Goal: Check status: Check status

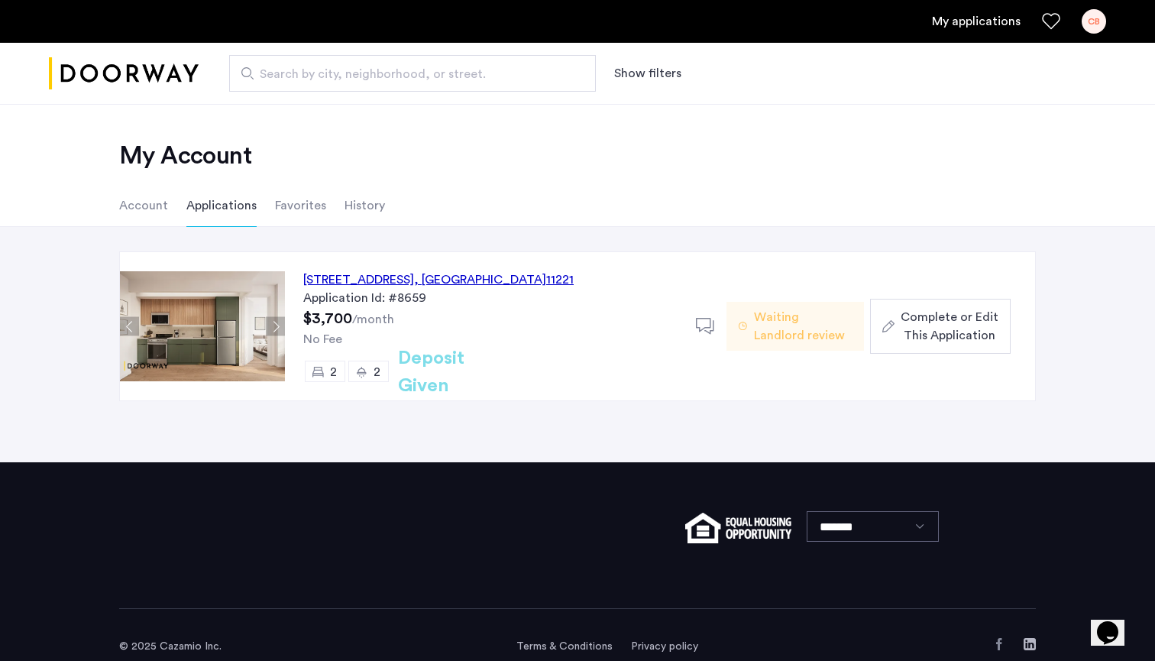
click at [565, 206] on ul "Account Applications Favorites History" at bounding box center [577, 205] width 963 height 43
click at [408, 177] on div "My Account Account Applications Favorites History" at bounding box center [577, 165] width 1155 height 123
click at [157, 205] on li "Account" at bounding box center [143, 205] width 49 height 43
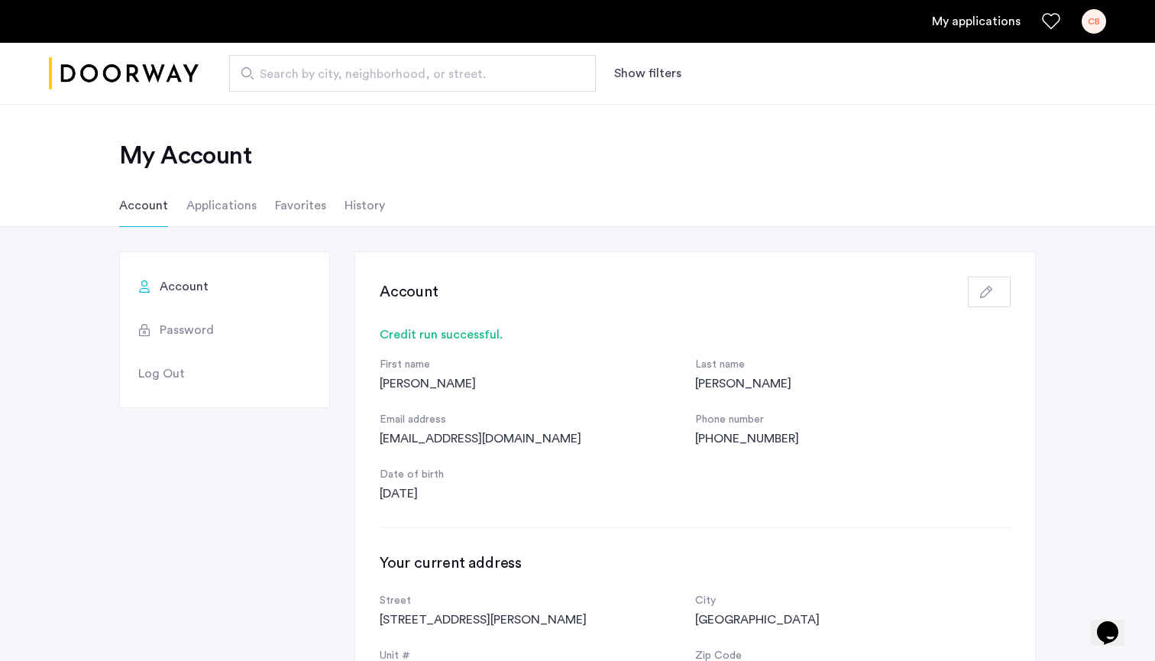
click at [366, 213] on li "History" at bounding box center [365, 205] width 40 height 43
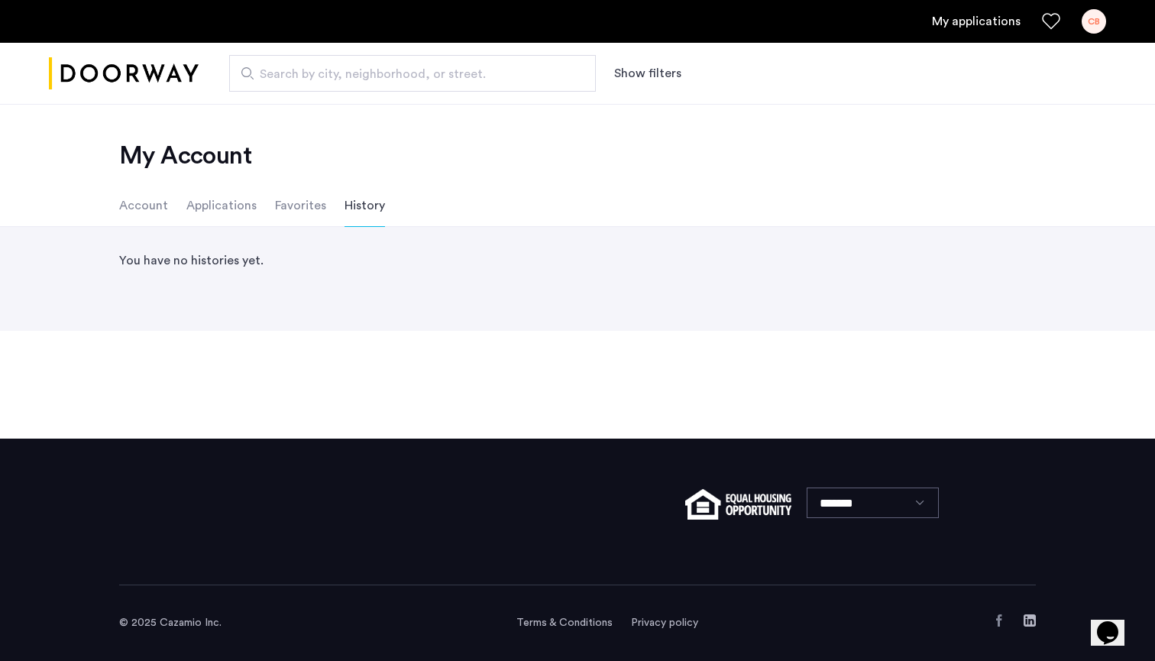
click at [307, 205] on li "Favorites" at bounding box center [300, 205] width 51 height 43
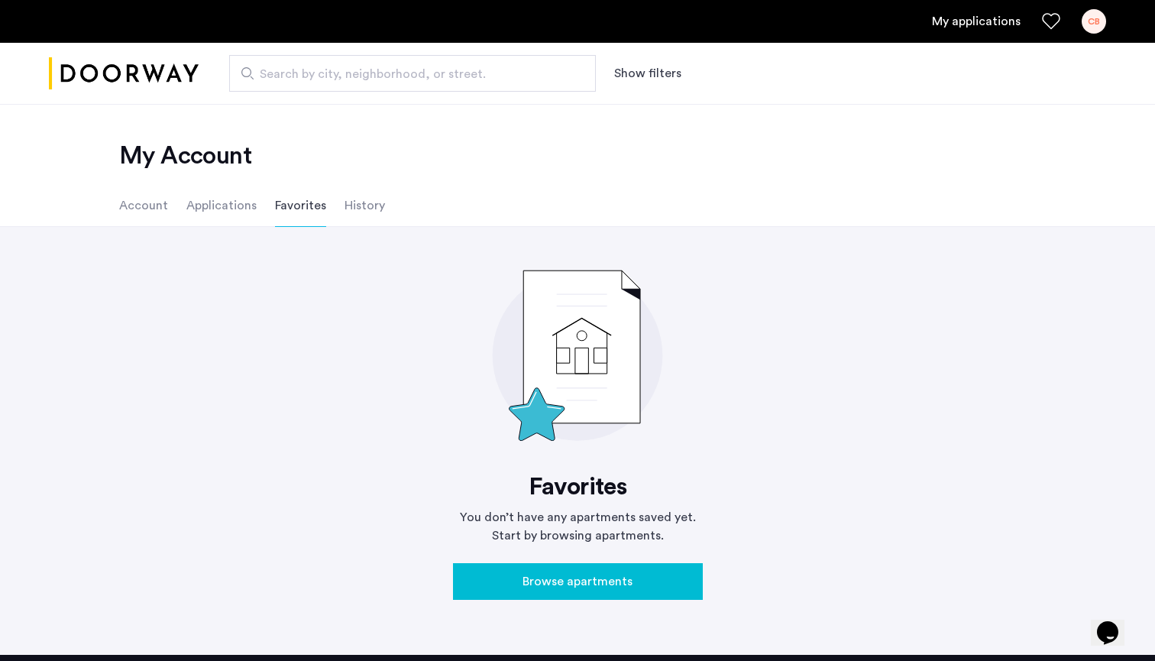
click at [246, 204] on li "Applications" at bounding box center [221, 205] width 70 height 43
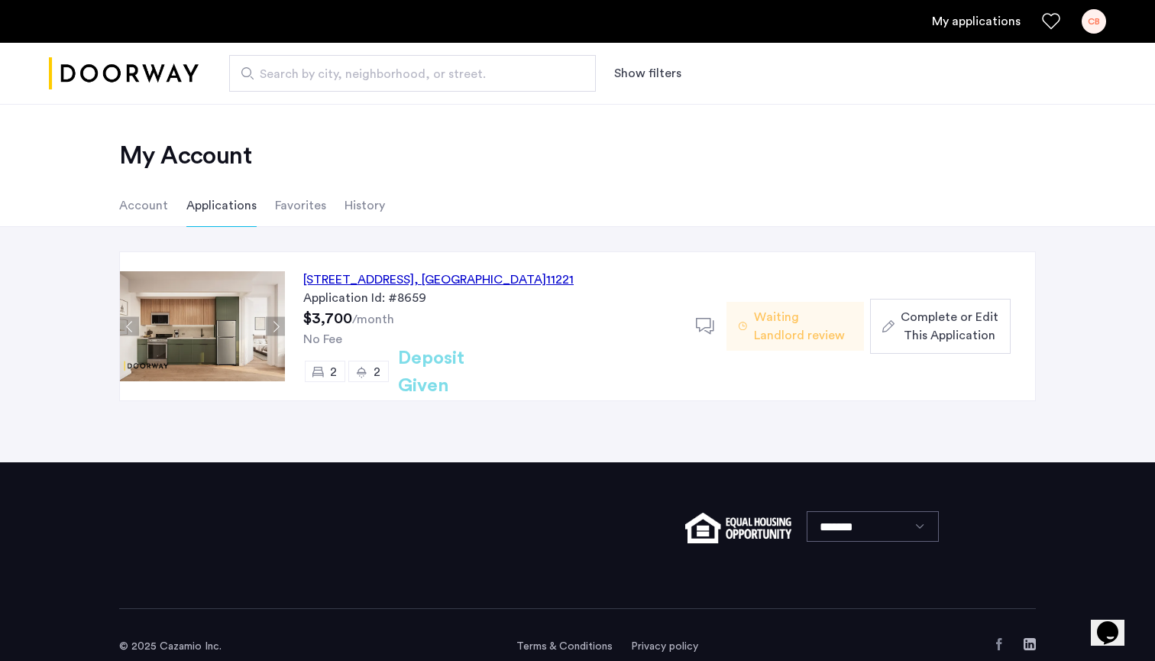
click at [495, 433] on div "[STREET_ADDRESS] Application Id: #8659 $3,700 /month No Fee 2 2 Deposit Given D…" at bounding box center [577, 344] width 1155 height 235
click at [303, 209] on li "Favorites" at bounding box center [300, 205] width 51 height 43
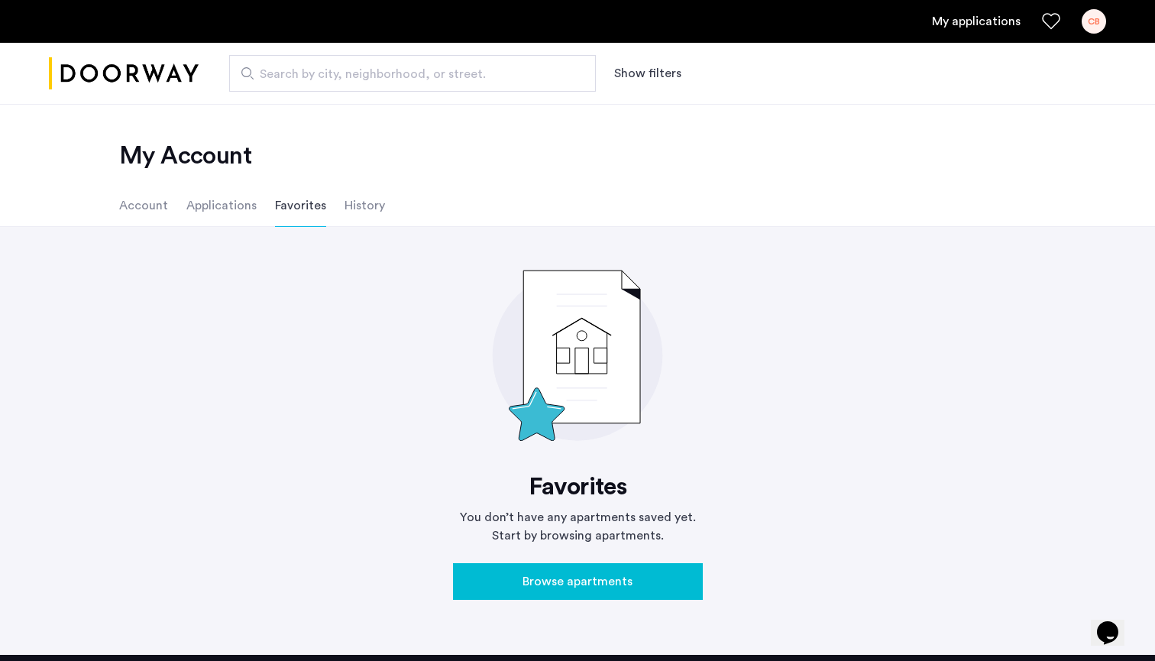
click at [565, 579] on span "Browse apartments" at bounding box center [578, 581] width 110 height 18
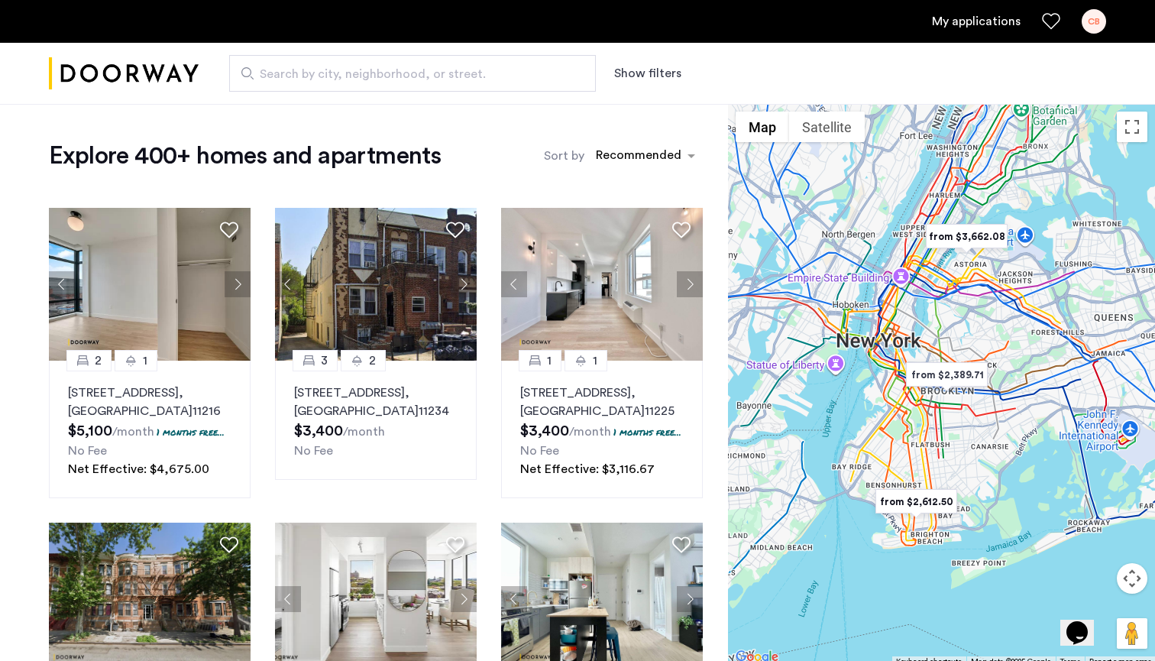
click at [431, 83] on input "Search by city, neighborhood, or street." at bounding box center [412, 73] width 367 height 37
type input "**********"
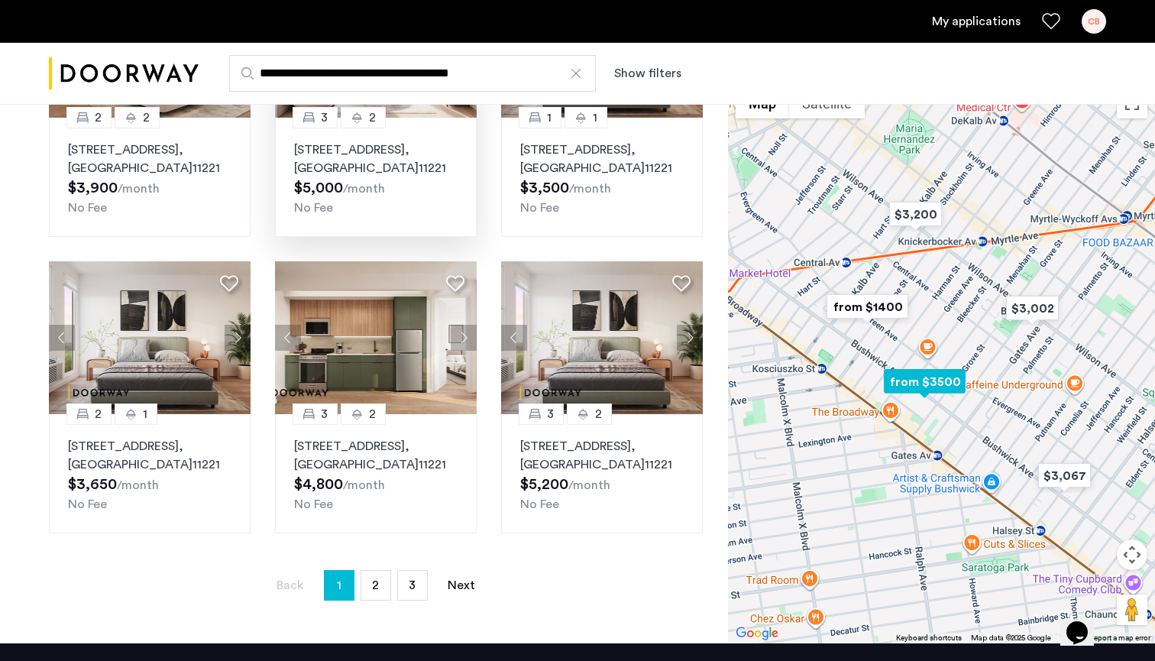
scroll to position [846, 0]
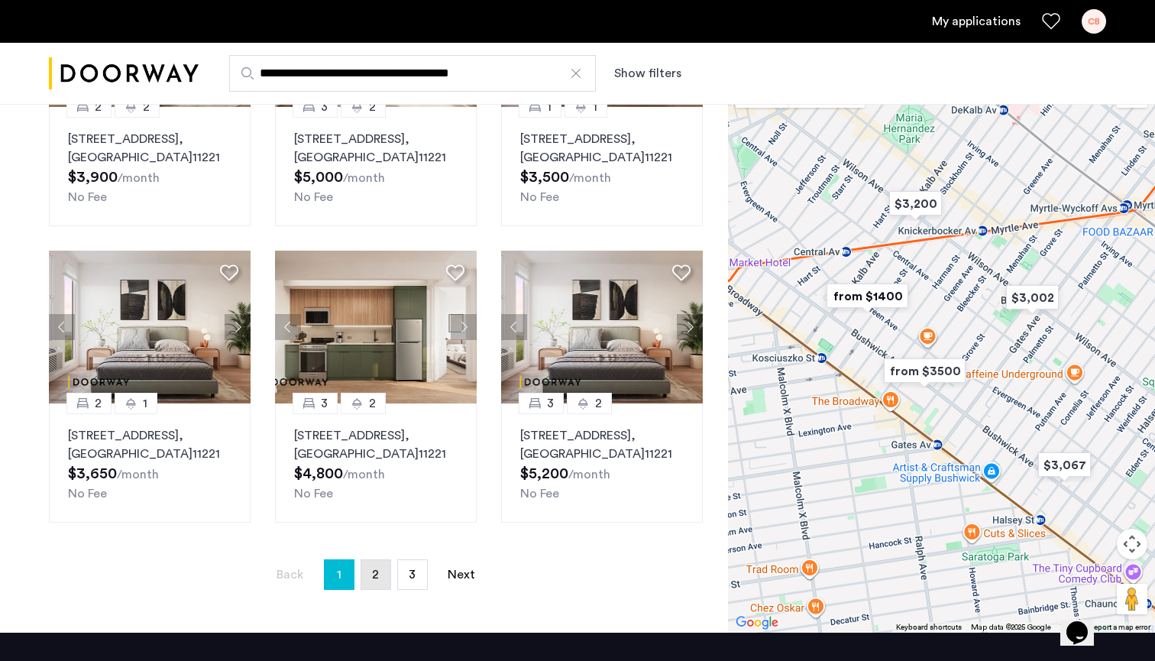
click at [379, 577] on link "page 2" at bounding box center [375, 574] width 29 height 29
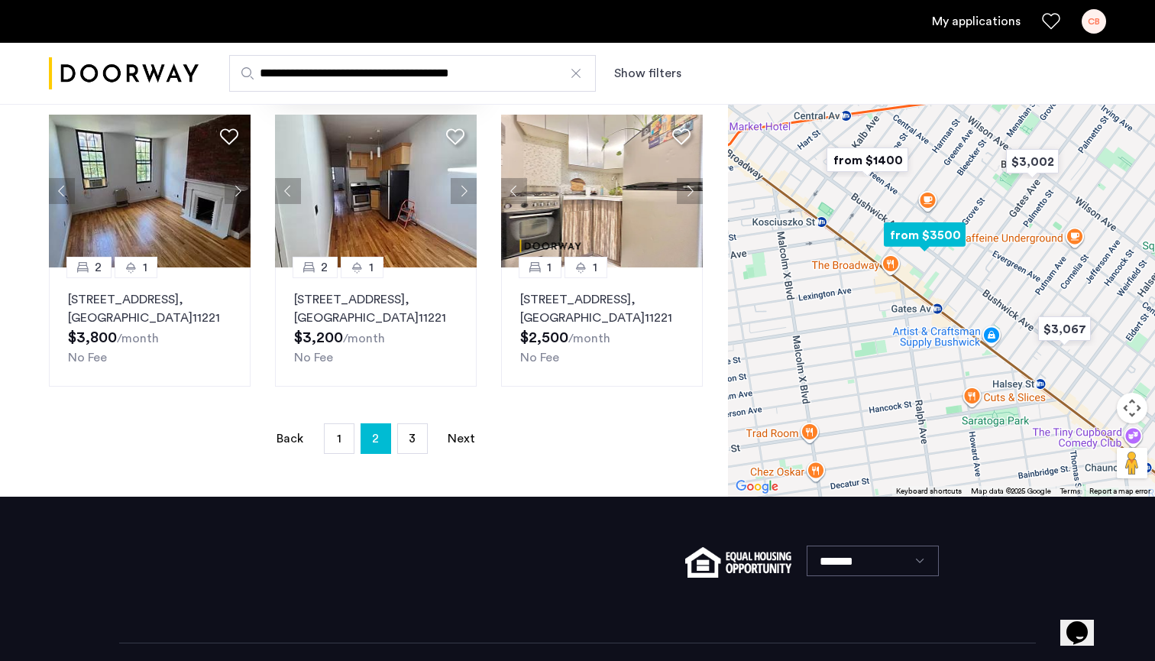
scroll to position [986, 0]
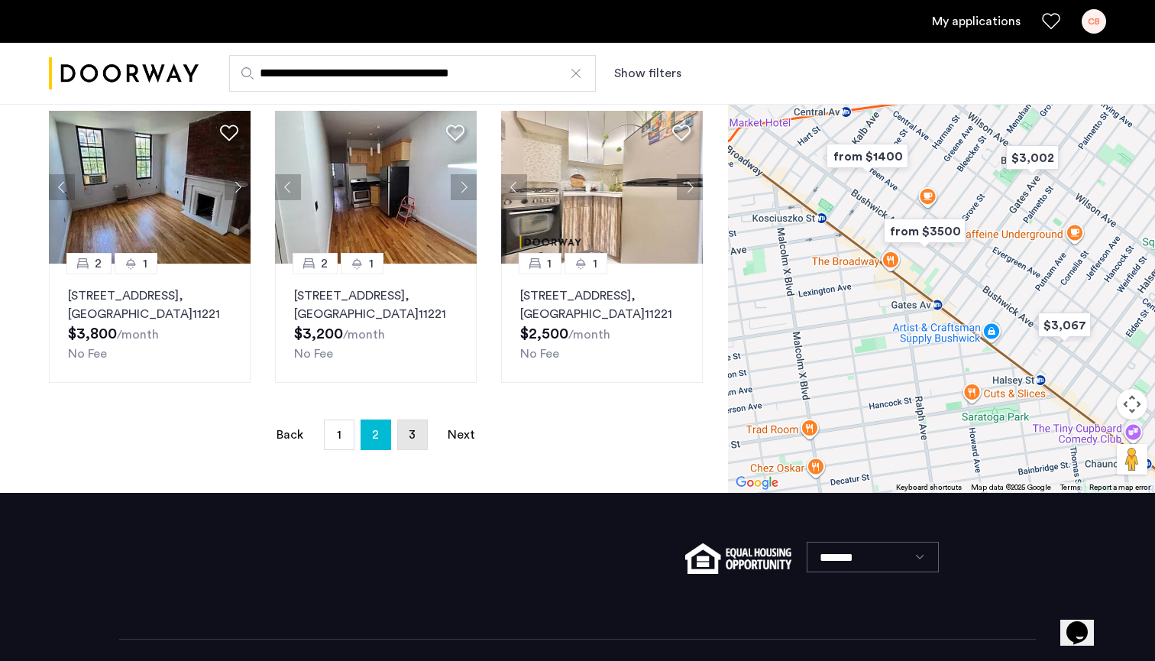
click at [416, 442] on link "page 3" at bounding box center [412, 434] width 29 height 29
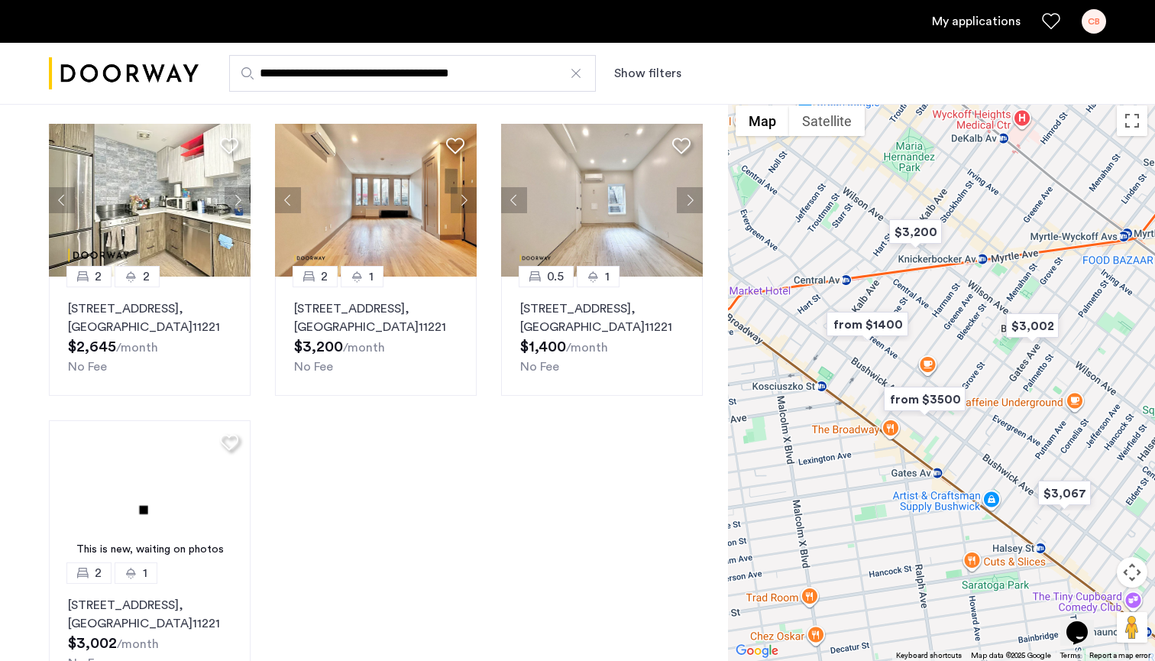
scroll to position [399, 0]
click at [933, 403] on img "from $3500" at bounding box center [925, 399] width 94 height 34
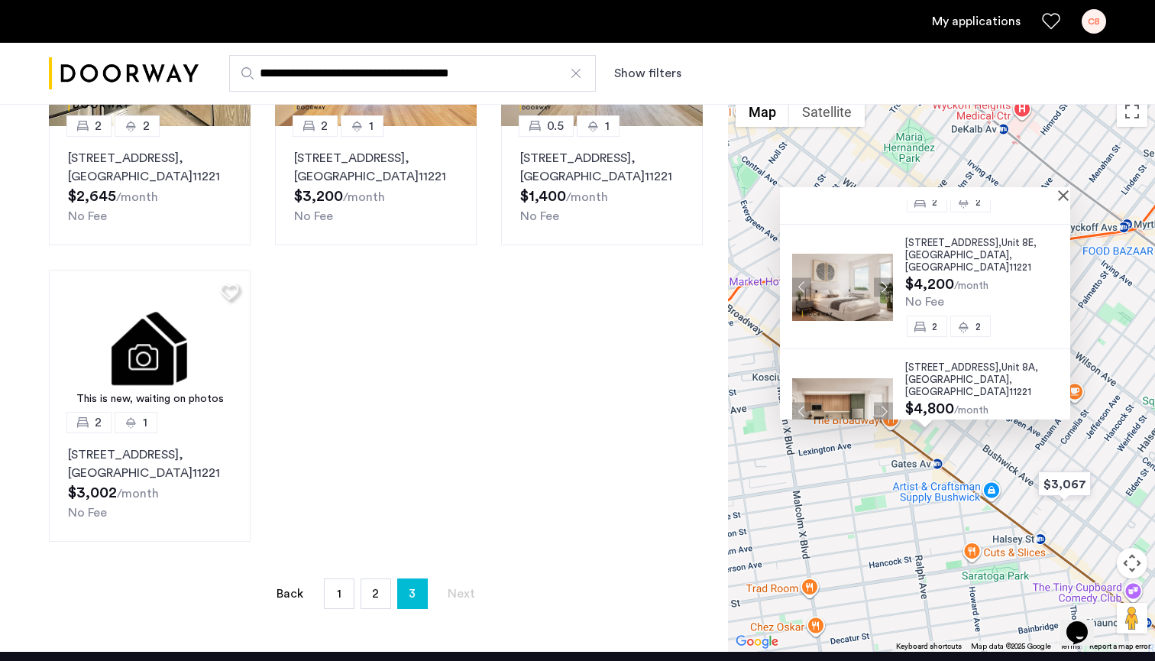
scroll to position [1864, 0]
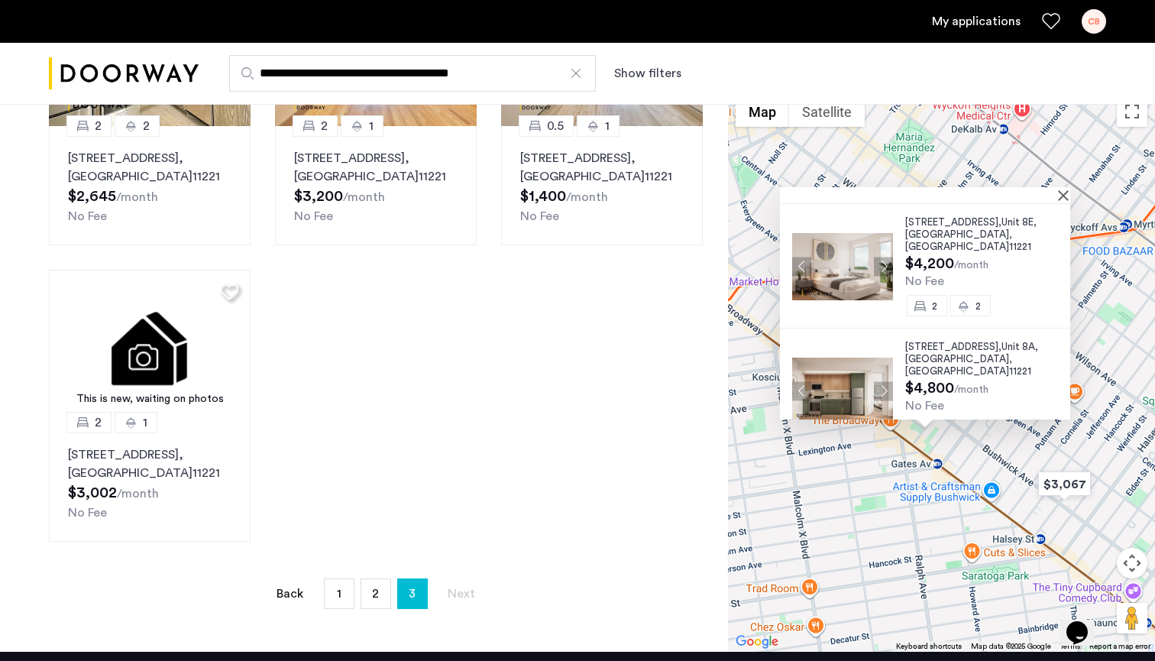
click at [995, 24] on link "My applications" at bounding box center [976, 21] width 89 height 18
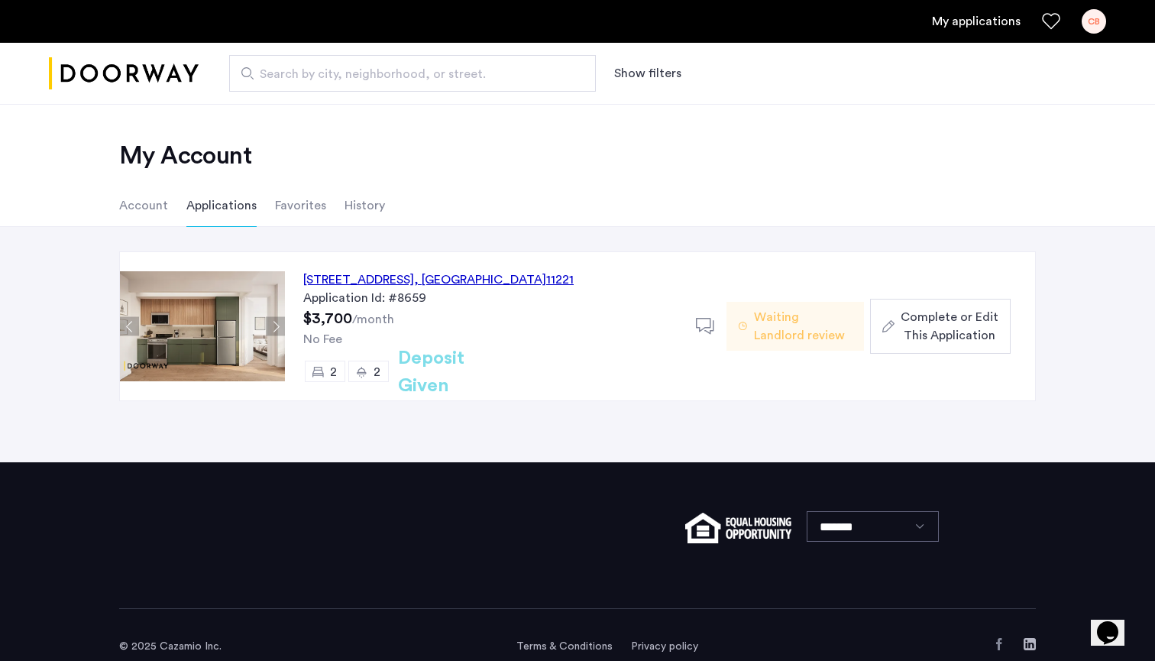
click at [702, 320] on icon at bounding box center [705, 326] width 19 height 19
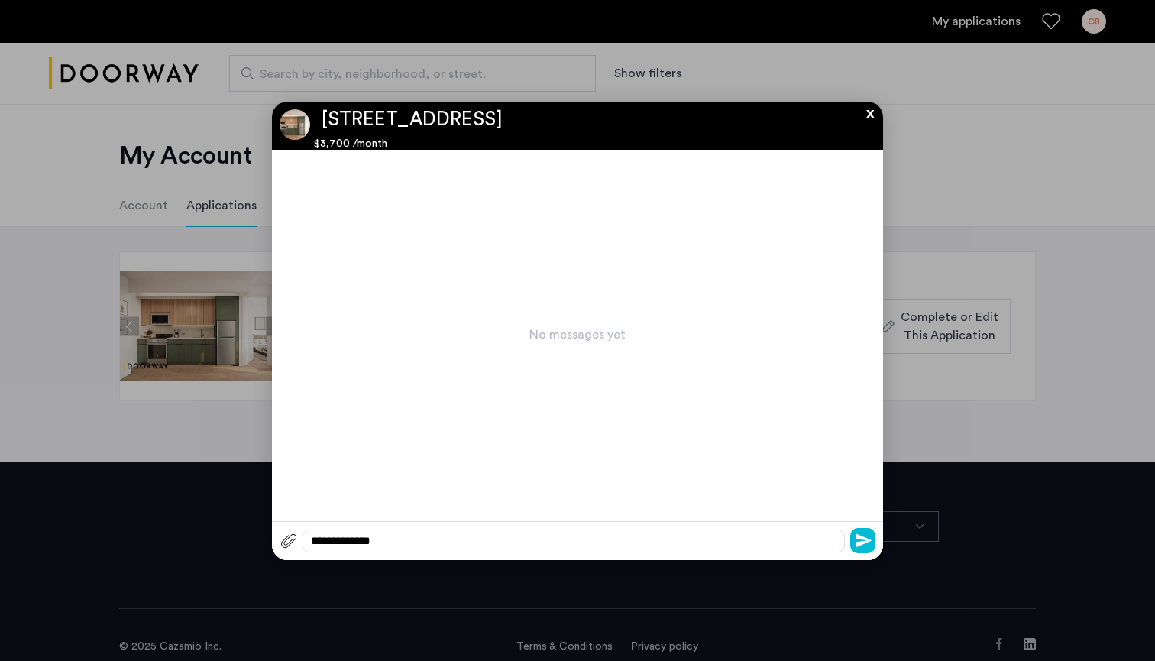
click at [868, 115] on button "x" at bounding box center [866, 110] width 23 height 17
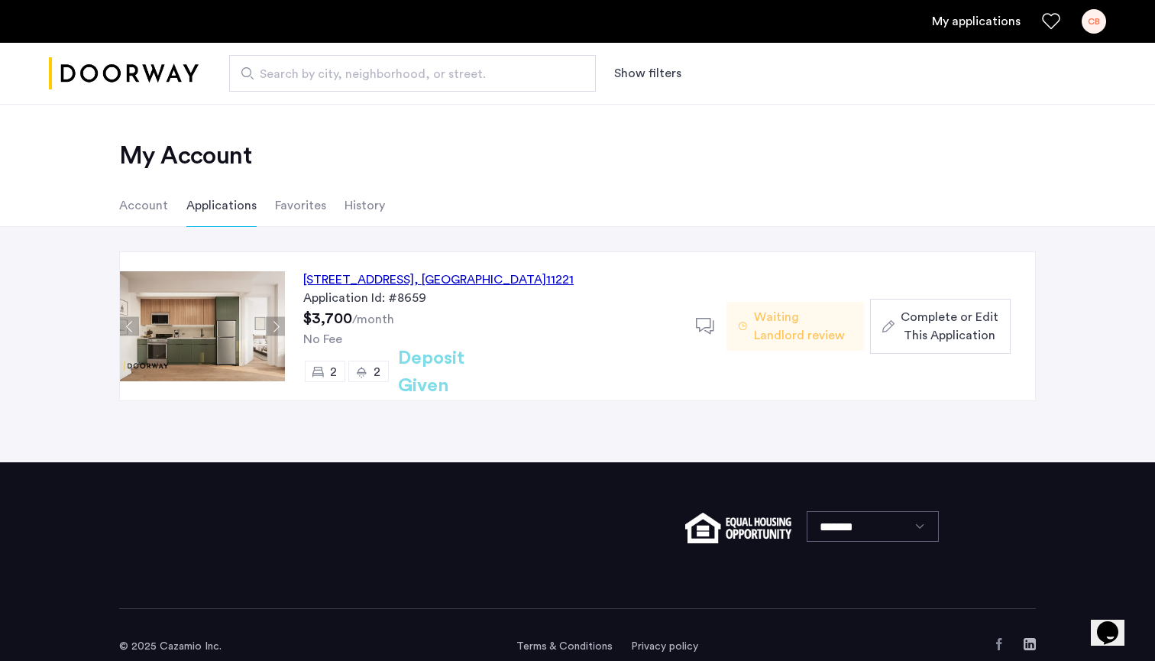
click at [799, 317] on span "Waiting Landlord review" at bounding box center [803, 326] width 98 height 37
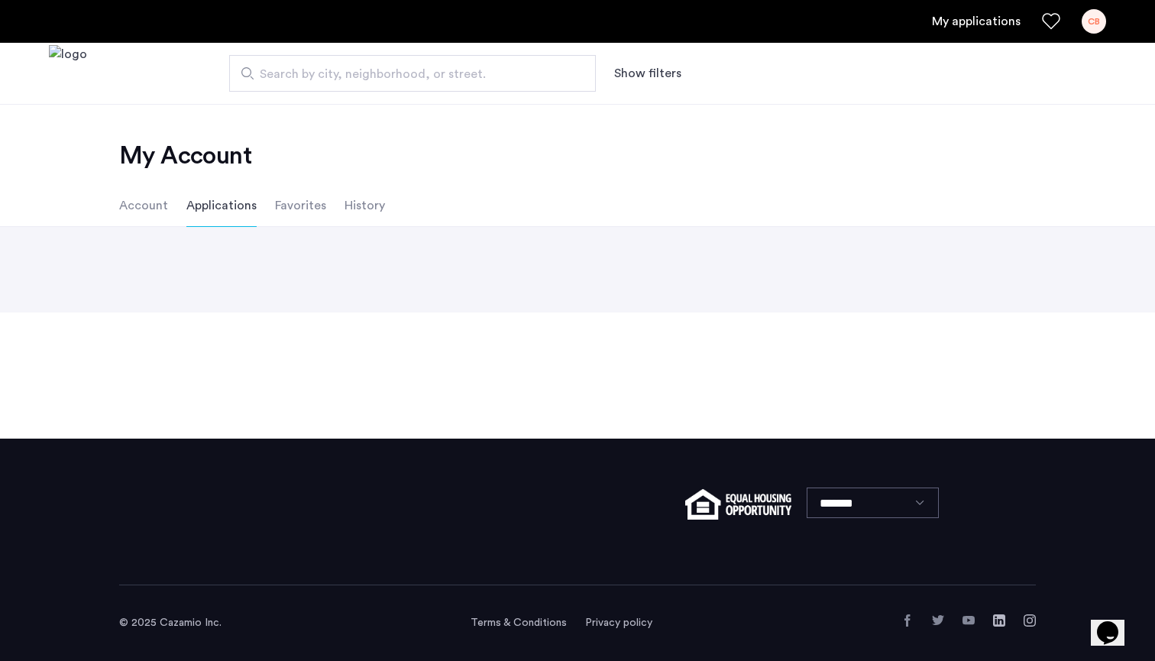
click at [238, 205] on li "Applications" at bounding box center [221, 205] width 70 height 43
click at [966, 28] on link "My applications" at bounding box center [976, 21] width 89 height 18
click at [966, 23] on link "My applications" at bounding box center [976, 21] width 89 height 18
